Goal: Information Seeking & Learning: Learn about a topic

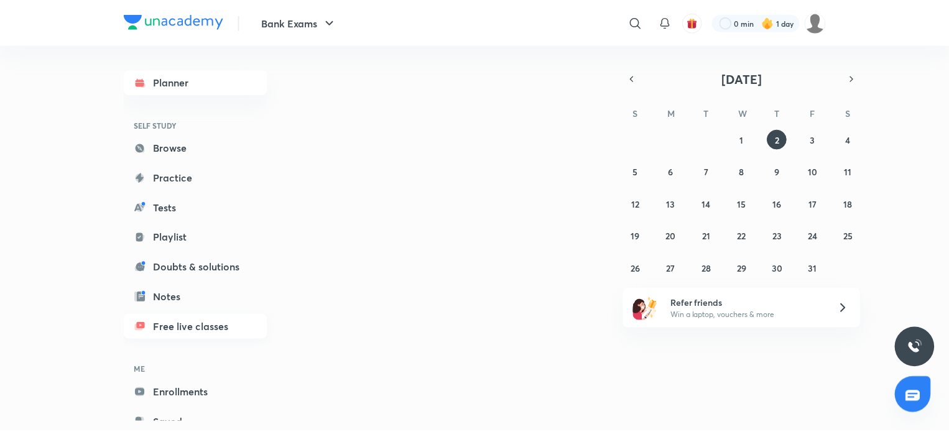
scroll to position [37, 0]
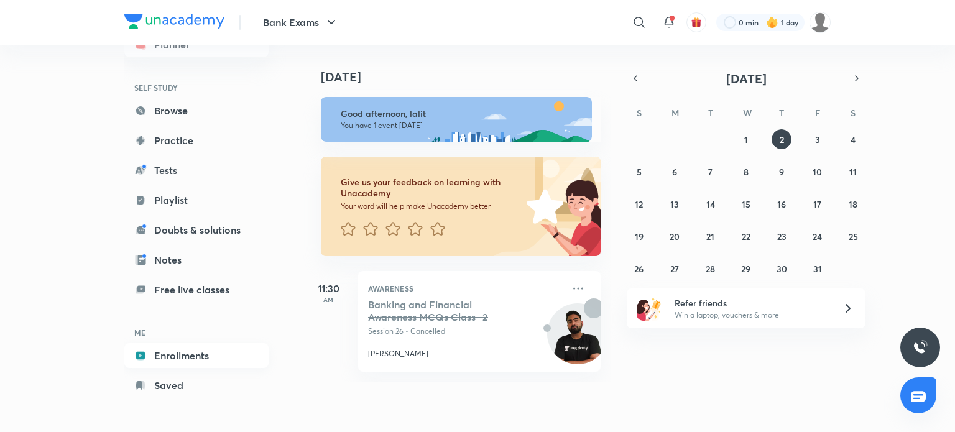
click at [214, 362] on link "Enrollments" at bounding box center [196, 355] width 144 height 25
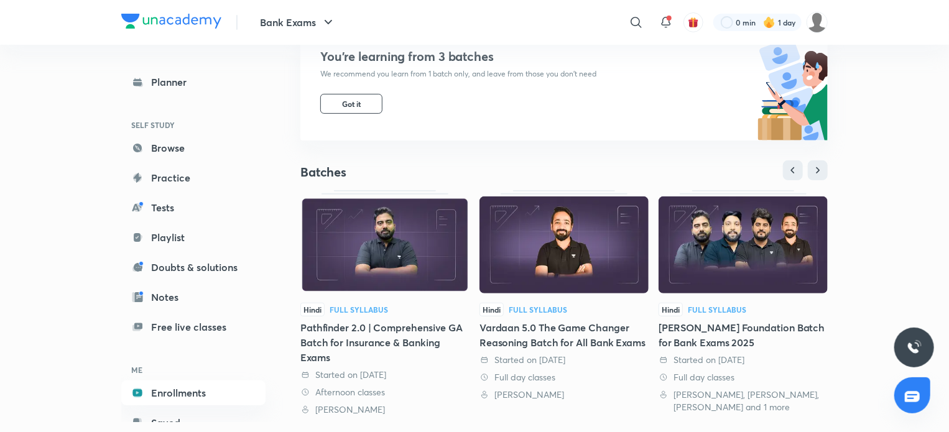
scroll to position [124, 0]
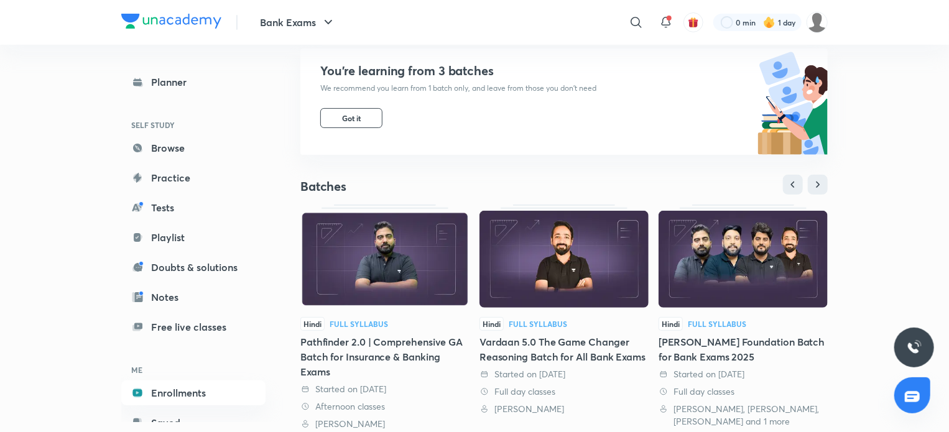
click at [372, 338] on div "Pathfinder 2.0 | Comprehensive GA Batch for Insurance & Banking Exams" at bounding box center [384, 356] width 169 height 45
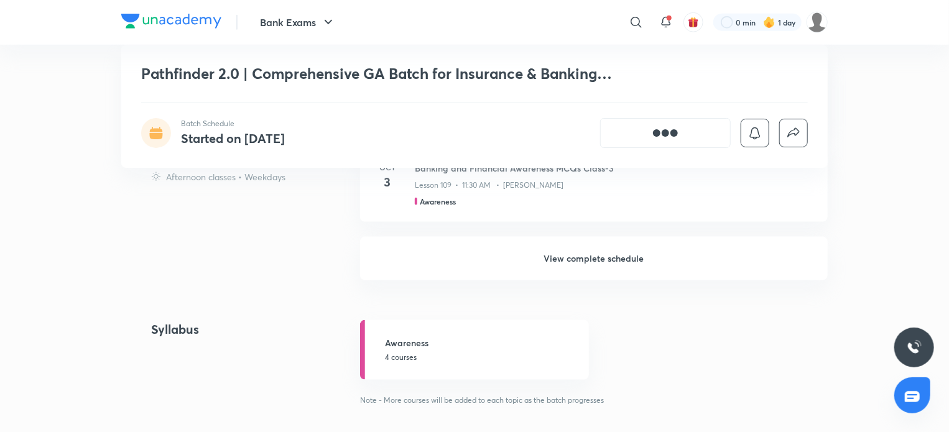
scroll to position [684, 0]
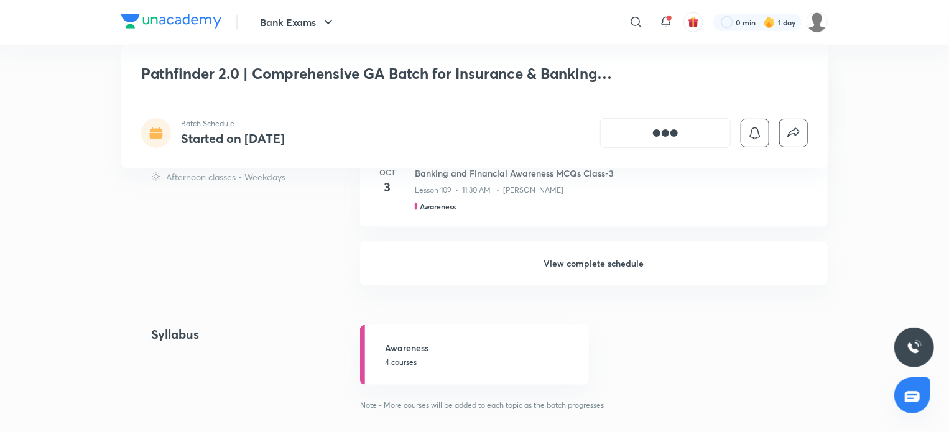
click at [588, 285] on h6 "View complete schedule" at bounding box center [594, 264] width 468 height 44
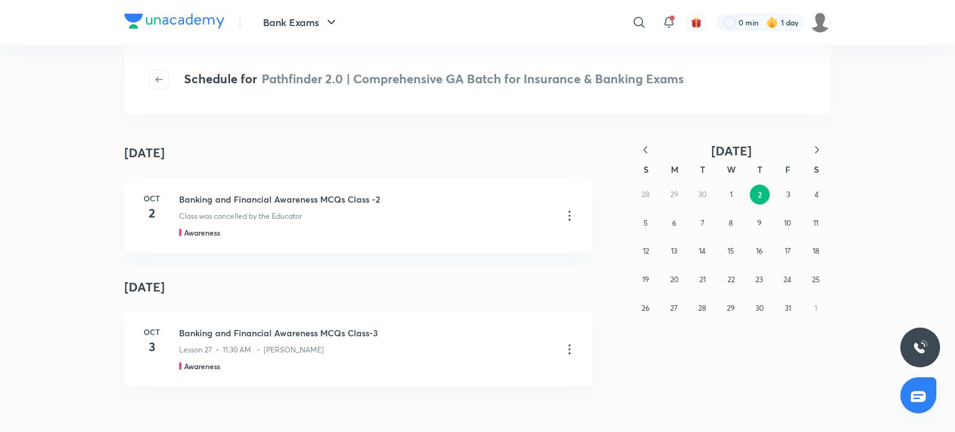
click at [640, 149] on icon "button" at bounding box center [645, 150] width 12 height 12
click at [639, 149] on icon "button" at bounding box center [645, 150] width 12 height 12
drag, startPoint x: 755, startPoint y: 253, endPoint x: 742, endPoint y: 249, distance: 14.4
click at [749, 251] on div "29 30 1 2 3 4 5 6 7 8 9 10 11 12 13 14 15 16 17 18 19 20 21 22 23 24 25 26 27 2…" at bounding box center [731, 251] width 199 height 142
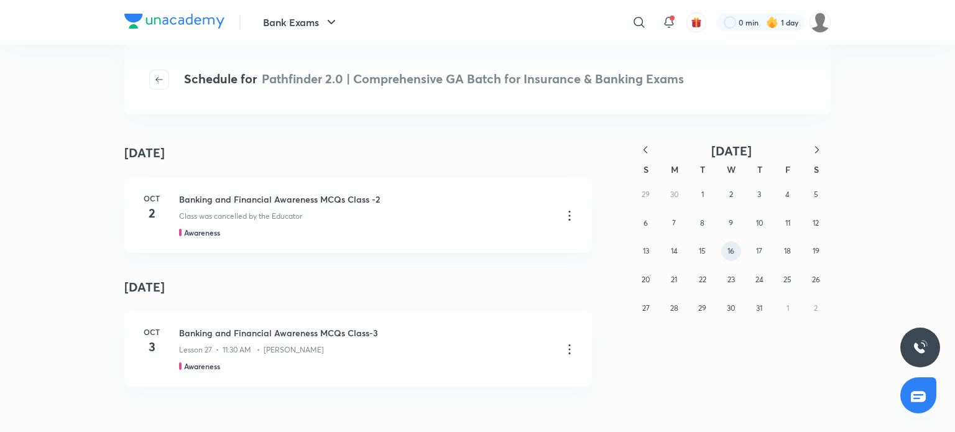
click at [737, 248] on button "16" at bounding box center [731, 251] width 20 height 20
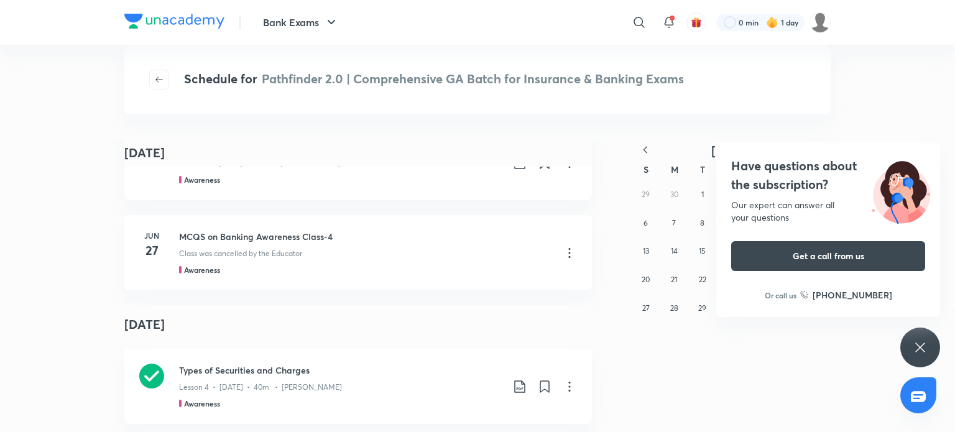
scroll to position [4136, 0]
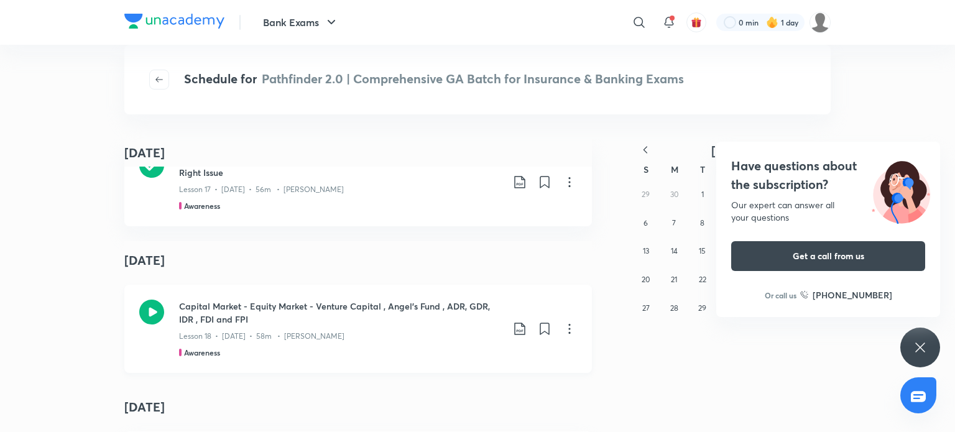
click at [145, 316] on icon at bounding box center [151, 312] width 25 height 25
